Goal: Information Seeking & Learning: Check status

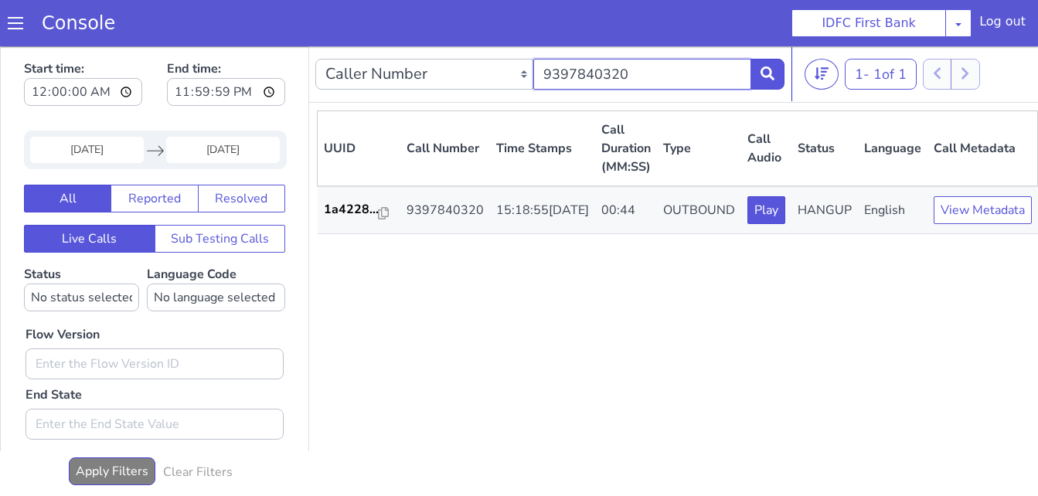
click at [690, 73] on input "9397840320" at bounding box center [642, 74] width 218 height 31
drag, startPoint x: 685, startPoint y: 63, endPoint x: 498, endPoint y: 72, distance: 187.2
click at [498, 72] on div "Caller Number Call UUID Custom Parameter 9397840320" at bounding box center [549, 74] width 469 height 43
paste input "814272894"
type input "8142728940"
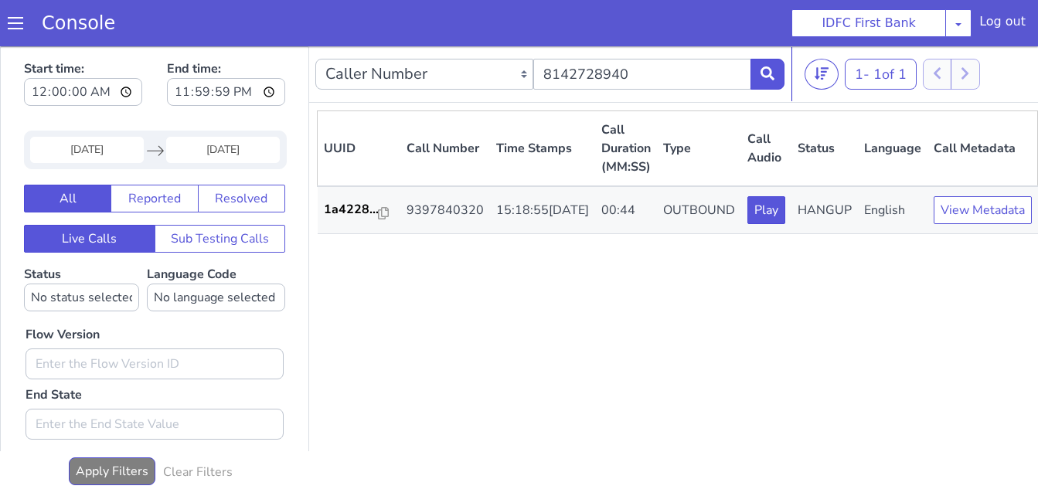
click at [111, 145] on input "21 Jul 2025" at bounding box center [87, 150] width 114 height 26
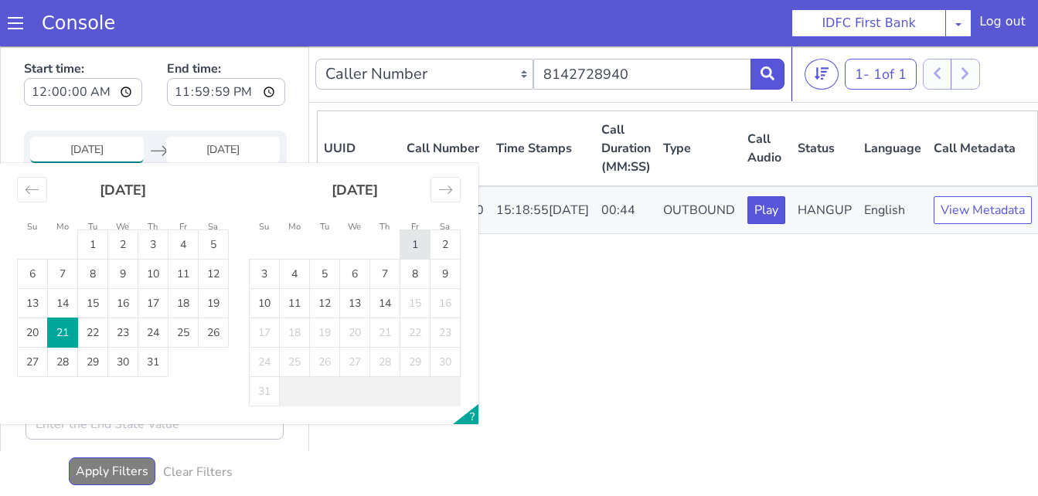
click at [417, 241] on td "1" at bounding box center [415, 244] width 30 height 29
type input "[DATE]"
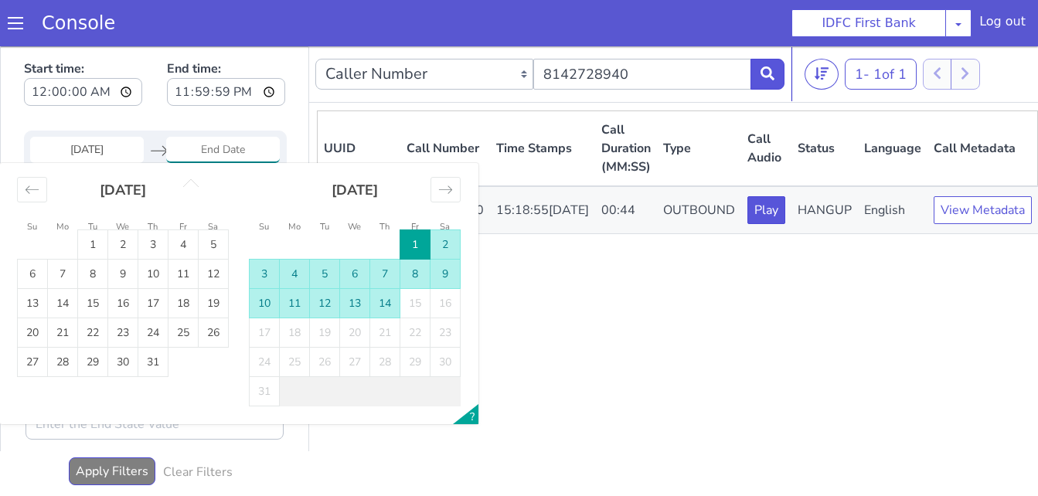
click at [387, 297] on td "14" at bounding box center [385, 303] width 30 height 29
type input "[DATE]"
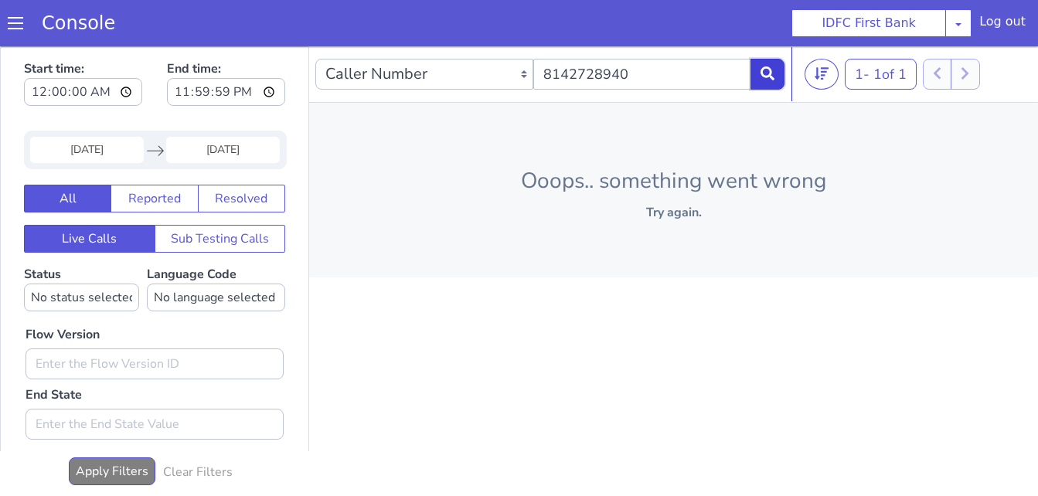
click at [770, 73] on icon at bounding box center [767, 73] width 14 height 14
click at [693, 73] on input "8142728940" at bounding box center [642, 74] width 218 height 31
click at [662, 216] on p "Try again." at bounding box center [673, 212] width 679 height 19
click at [11, 29] on span at bounding box center [15, 22] width 15 height 15
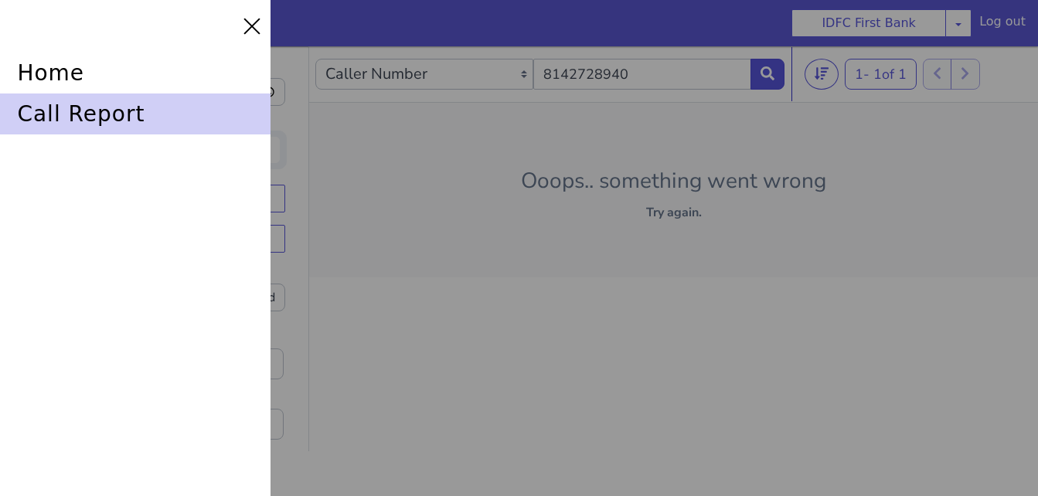
click at [80, 121] on div "call report" at bounding box center [135, 114] width 270 height 41
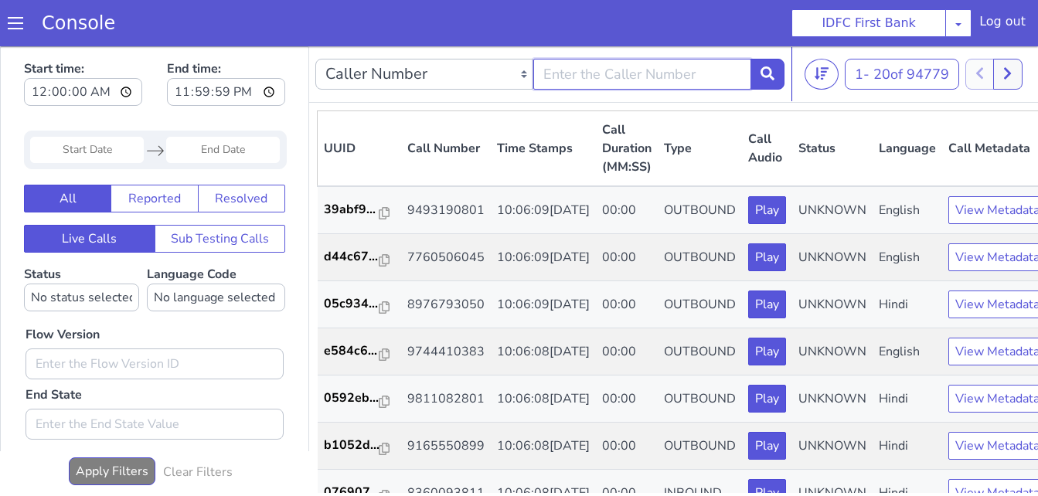
click at [654, 83] on input "text" at bounding box center [642, 74] width 218 height 31
paste input "8142728940"
type input "8142728940"
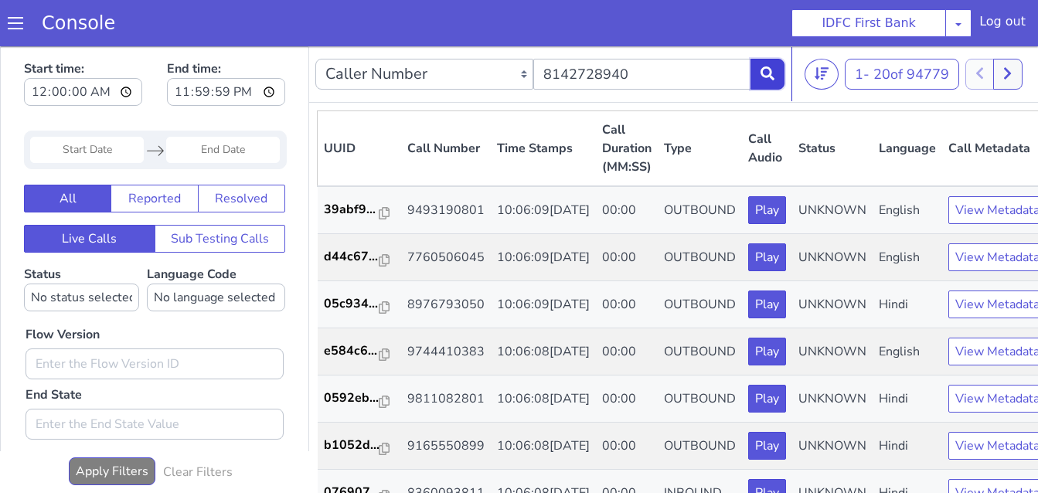
click at [768, 80] on icon at bounding box center [767, 73] width 14 height 14
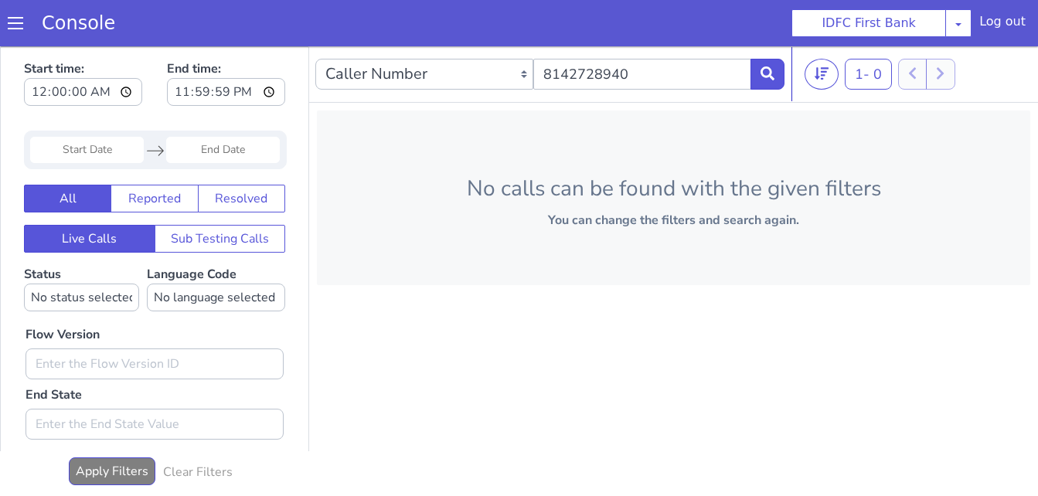
click at [118, 158] on input "Start Date" at bounding box center [87, 150] width 114 height 26
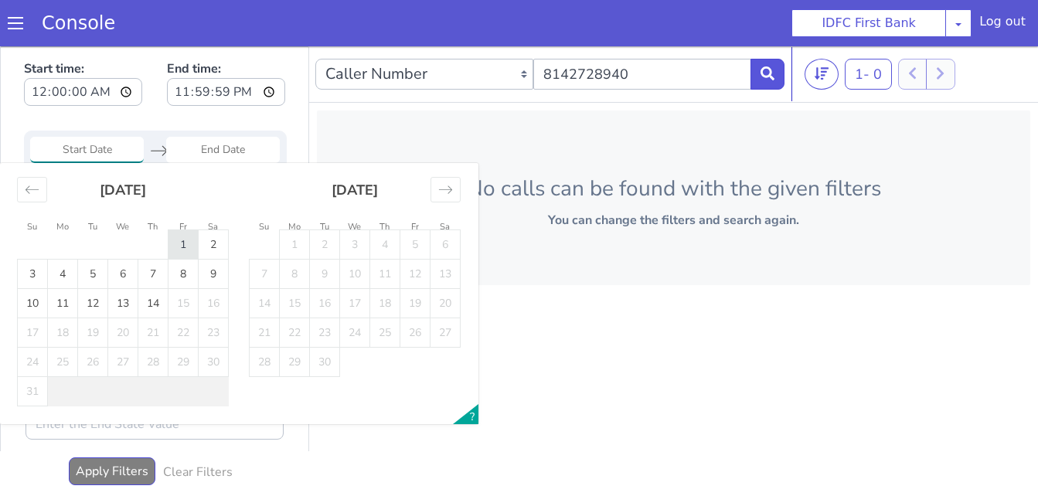
click at [182, 244] on td "1" at bounding box center [183, 244] width 30 height 29
type input "[DATE]"
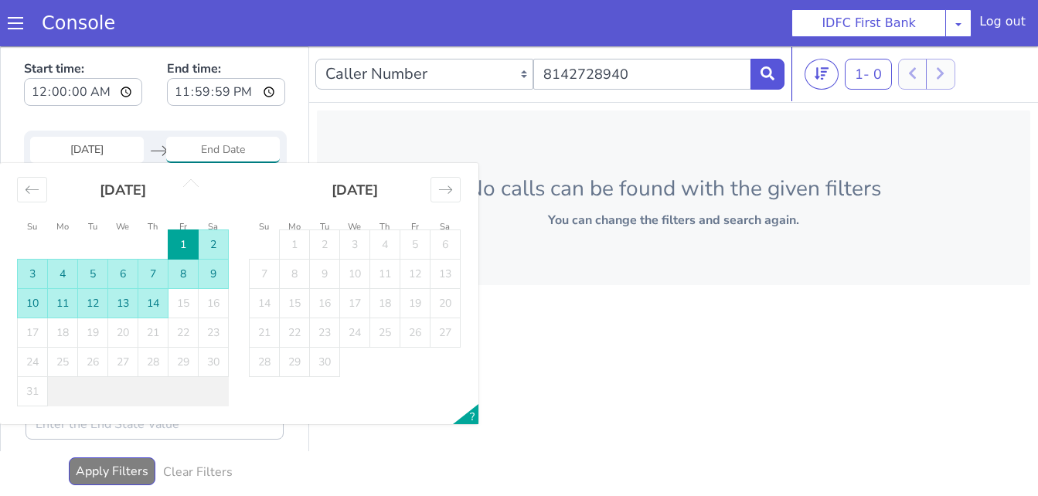
click at [153, 305] on td "14" at bounding box center [153, 303] width 30 height 29
type input "[DATE]"
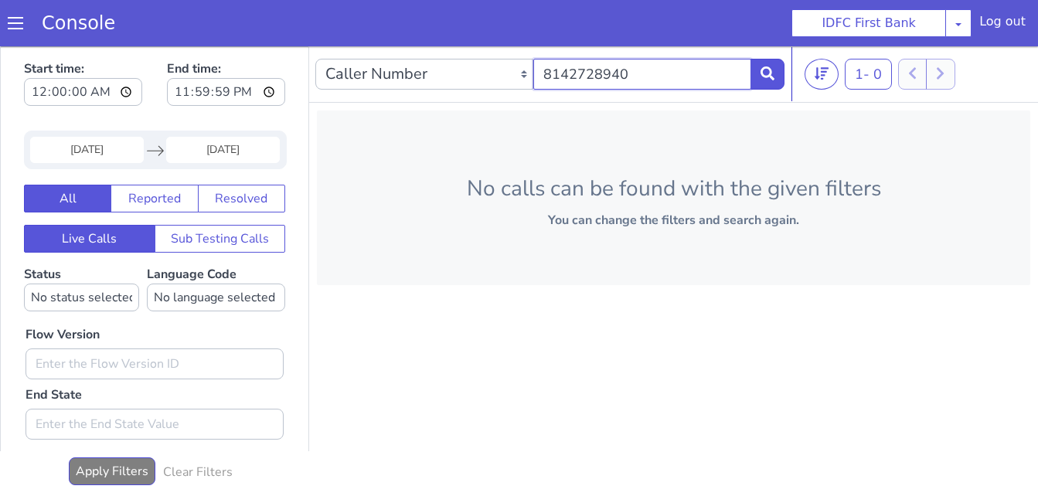
click at [668, 70] on input "8142728940" at bounding box center [642, 74] width 218 height 31
